Goal: Navigation & Orientation: Go to known website

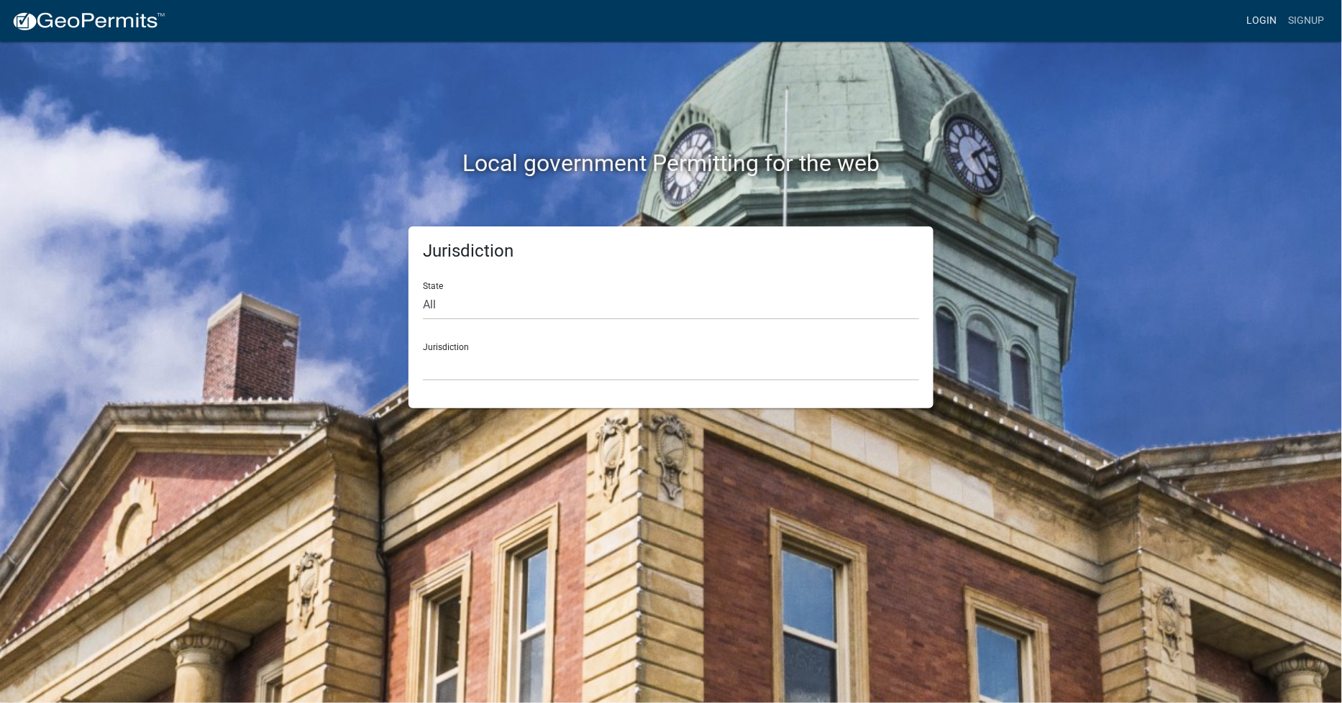
click at [1267, 15] on link "Login" at bounding box center [1262, 20] width 42 height 27
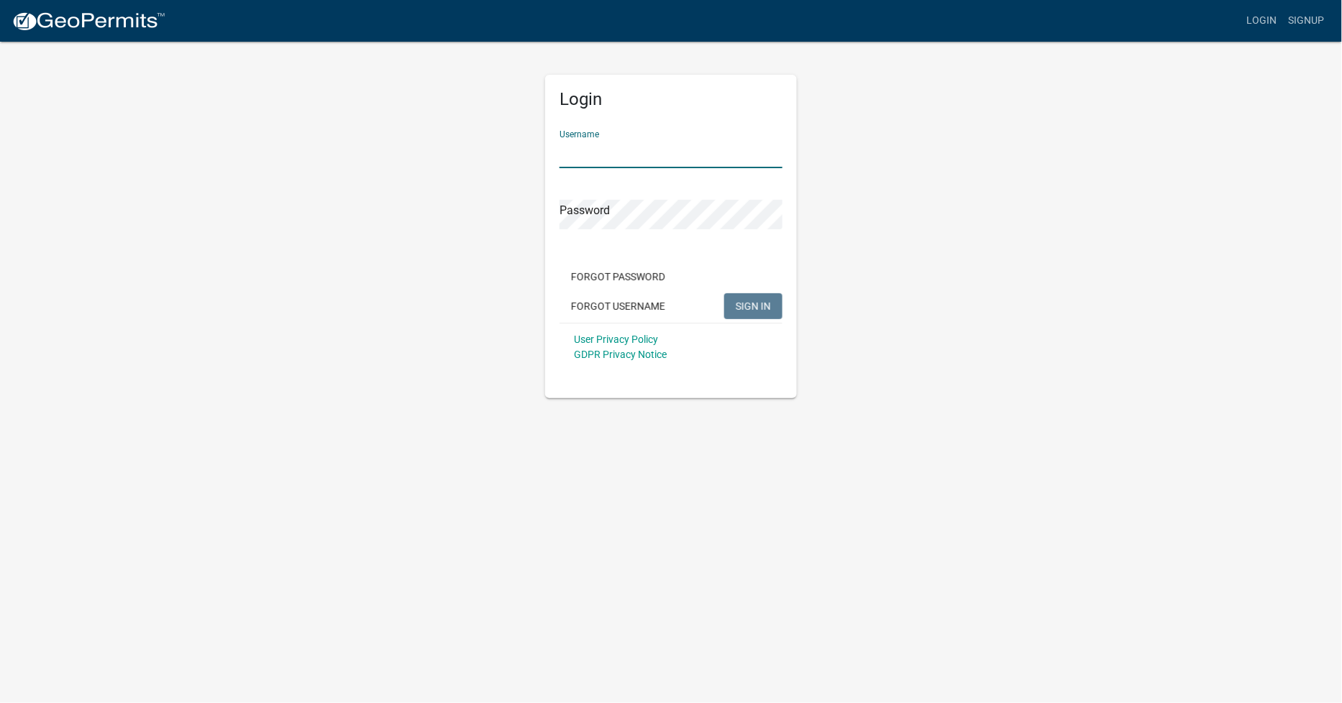
click at [570, 160] on input "Username" at bounding box center [670, 153] width 223 height 29
type input "kboyd"
